Goal: Transaction & Acquisition: Purchase product/service

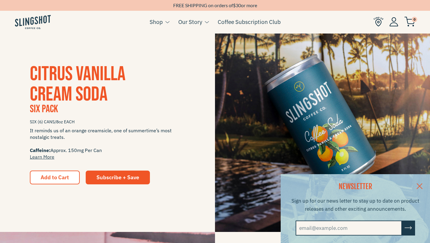
scroll to position [160, 0]
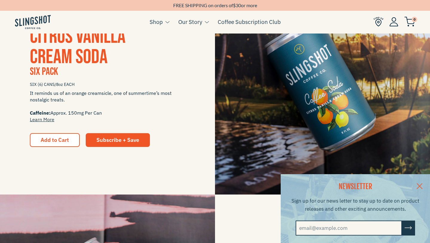
click at [419, 180] on link at bounding box center [419, 185] width 21 height 23
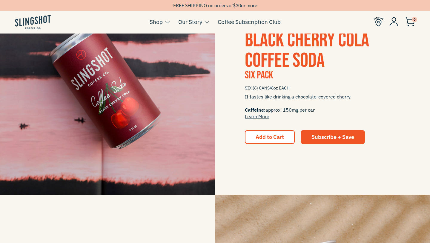
scroll to position [370, 0]
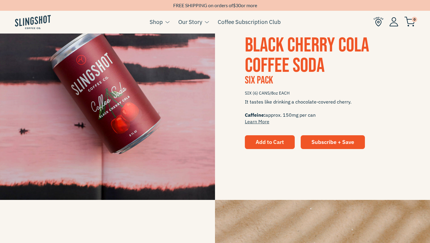
click at [258, 148] on button "Add to Cart" at bounding box center [270, 142] width 50 height 14
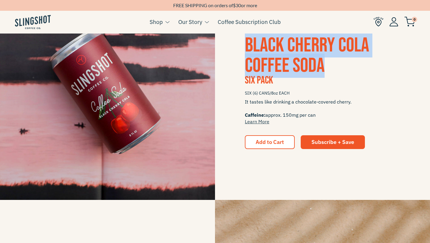
drag, startPoint x: 298, startPoint y: 55, endPoint x: 242, endPoint y: 39, distance: 58.2
click at [242, 39] on div "Black Cherry Cola Coffee Soda Six Pack SIX (6) CANS/8oz EACH It tastes like dri…" at bounding box center [322, 91] width 215 height 113
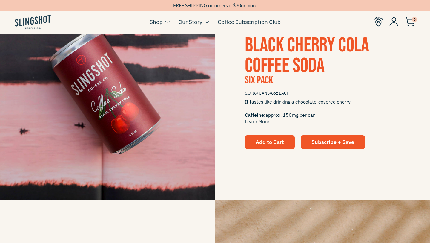
click at [277, 143] on span "Add to Cart" at bounding box center [270, 141] width 28 height 7
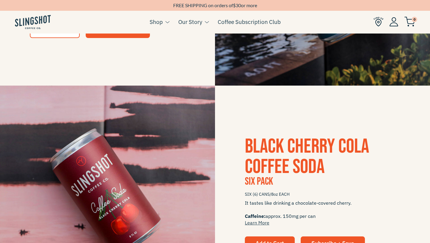
scroll to position [352, 0]
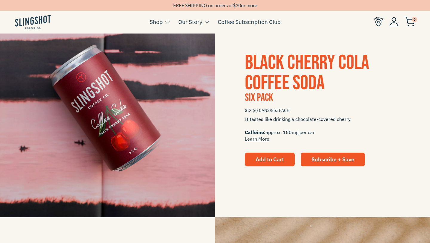
click at [264, 157] on span "Add to Cart" at bounding box center [270, 159] width 28 height 7
click at [269, 100] on span "Six Pack" at bounding box center [259, 97] width 28 height 13
click at [268, 81] on span "Black Cherry Cola Coffee Soda" at bounding box center [307, 72] width 124 height 45
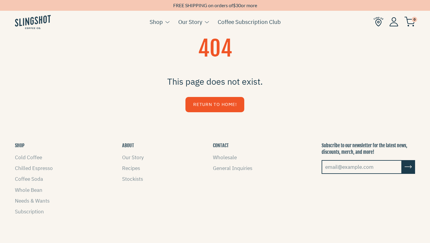
click at [210, 106] on link "Return to Home!" at bounding box center [214, 104] width 59 height 15
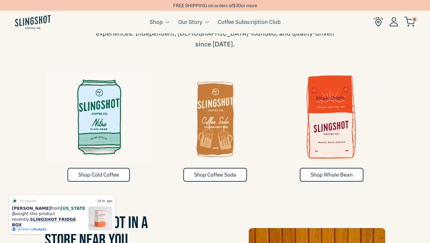
scroll to position [357, 0]
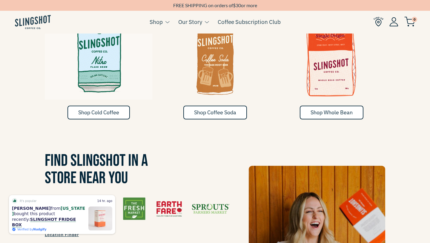
click at [210, 106] on link "Shop Coffee Soda" at bounding box center [215, 112] width 64 height 14
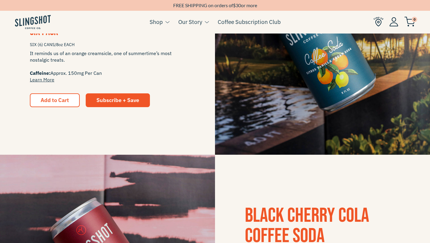
scroll to position [292, 0]
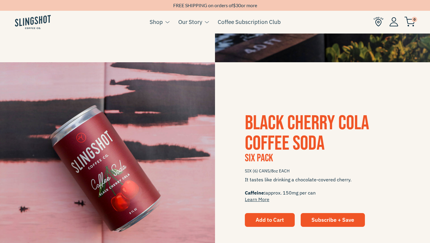
click at [264, 213] on button "Add to Cart" at bounding box center [270, 220] width 50 height 14
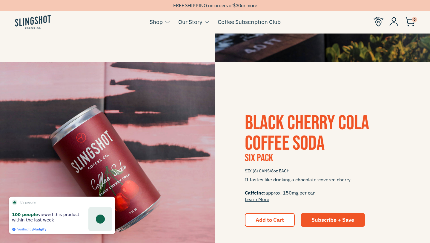
click at [162, 123] on img at bounding box center [107, 169] width 215 height 215
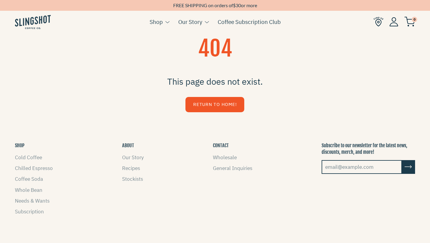
click at [210, 97] on link "Return to Home!" at bounding box center [214, 104] width 59 height 15
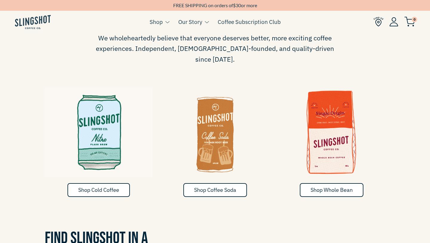
scroll to position [353, 0]
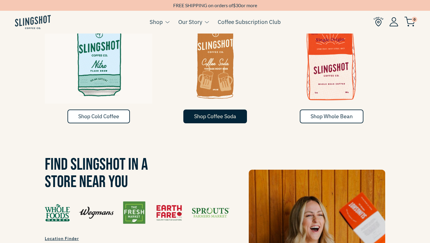
click at [192, 109] on link "Shop Coffee Soda" at bounding box center [215, 116] width 64 height 14
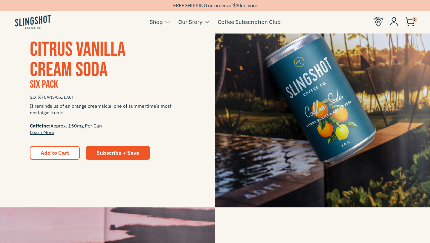
scroll to position [148, 0]
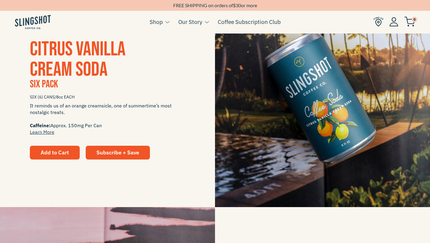
click at [45, 156] on button "Add to Cart" at bounding box center [55, 152] width 50 height 14
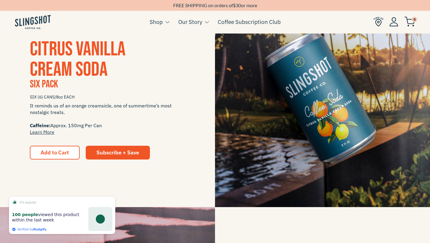
click at [123, 191] on div "CITRUS VANILLA CREAM SODA Six Pack SIX (6) CANS/8oz EACH It reminds us of an or…" at bounding box center [215, 99] width 430 height 215
click at [70, 149] on button "Add to Cart" at bounding box center [55, 152] width 50 height 14
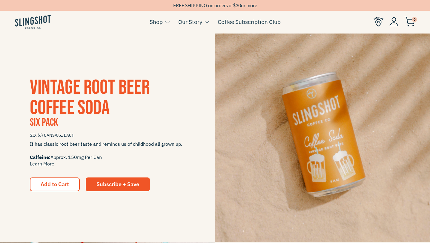
scroll to position [544, 0]
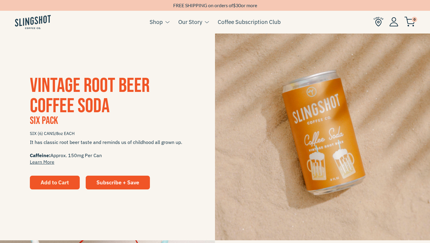
click at [63, 182] on span "Add to Cart" at bounding box center [55, 182] width 28 height 7
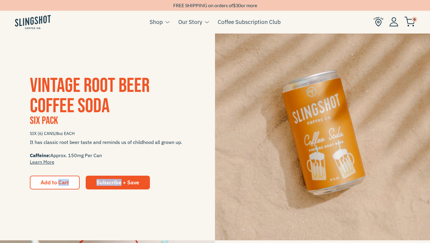
click at [65, 115] on span "Vintage Root Beer Coffee Soda" at bounding box center [90, 95] width 120 height 45
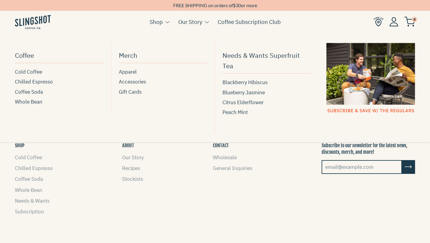
click at [166, 24] on button at bounding box center [166, 22] width 7 height 8
click at [35, 73] on span "Cold Coffee" at bounding box center [28, 72] width 27 height 8
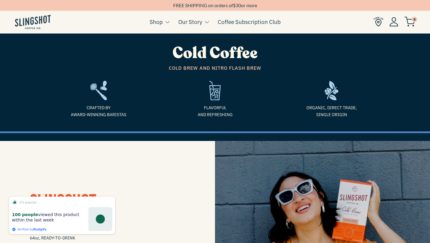
click at [41, 25] on img at bounding box center [33, 22] width 36 height 14
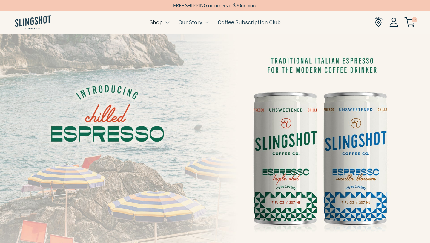
click at [158, 10] on div "FREE SHIPPING on orders of $ 30 or more Shop See More Coffee See More Cold Coff…" at bounding box center [215, 11] width 430 height 23
click at [158, 10] on div "FREE SHIPPING on orders of $ 30 or more" at bounding box center [215, 5] width 430 height 11
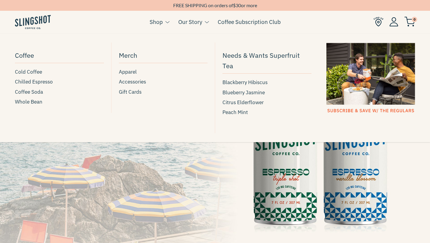
click at [158, 22] on link "Shop" at bounding box center [156, 21] width 13 height 9
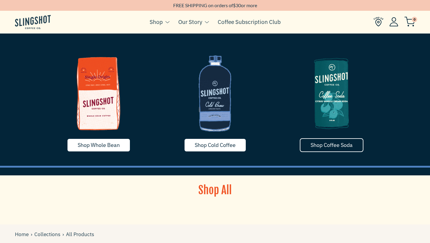
click at [323, 147] on span "Shop Coffee Soda" at bounding box center [332, 144] width 42 height 7
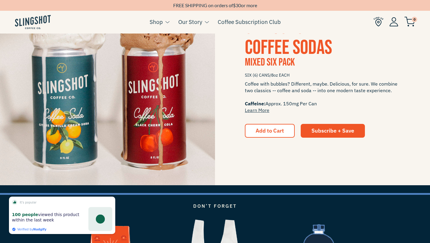
scroll to position [795, 0]
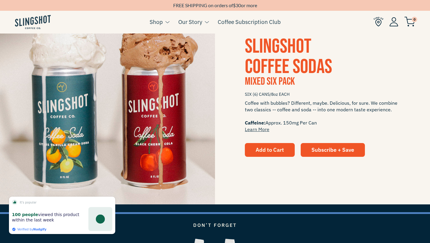
click at [266, 147] on span "Add to Cart" at bounding box center [270, 149] width 28 height 7
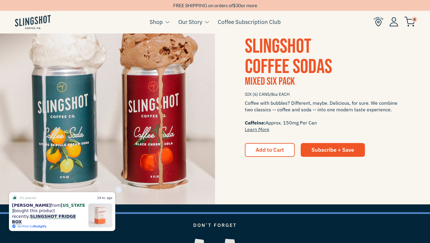
click at [62, 215] on link "SLINGSHOT FRIDGE BOX" at bounding box center [44, 219] width 64 height 10
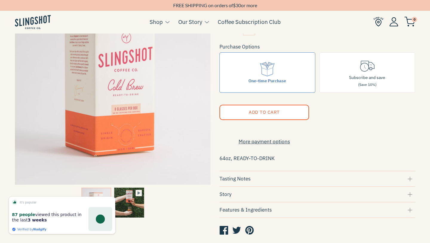
scroll to position [51, 0]
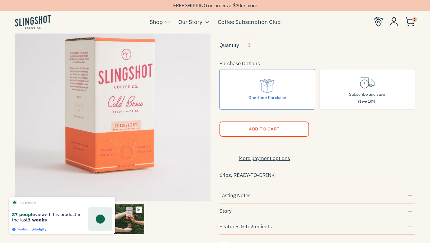
click at [221, 147] on shop-pay-wallet-button at bounding box center [220, 144] width 1 height 7
